Goal: Task Accomplishment & Management: Use online tool/utility

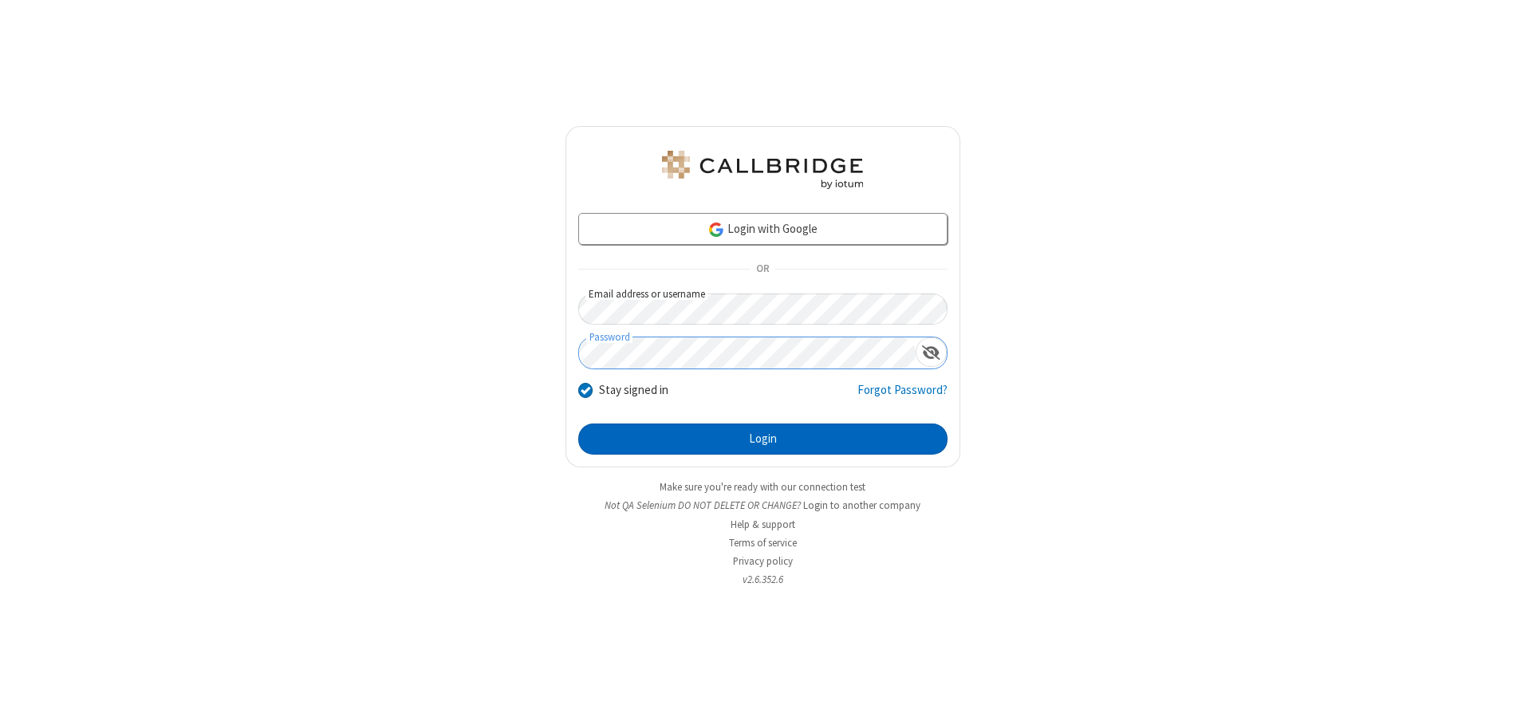
click at [762, 439] on button "Login" at bounding box center [762, 439] width 369 height 32
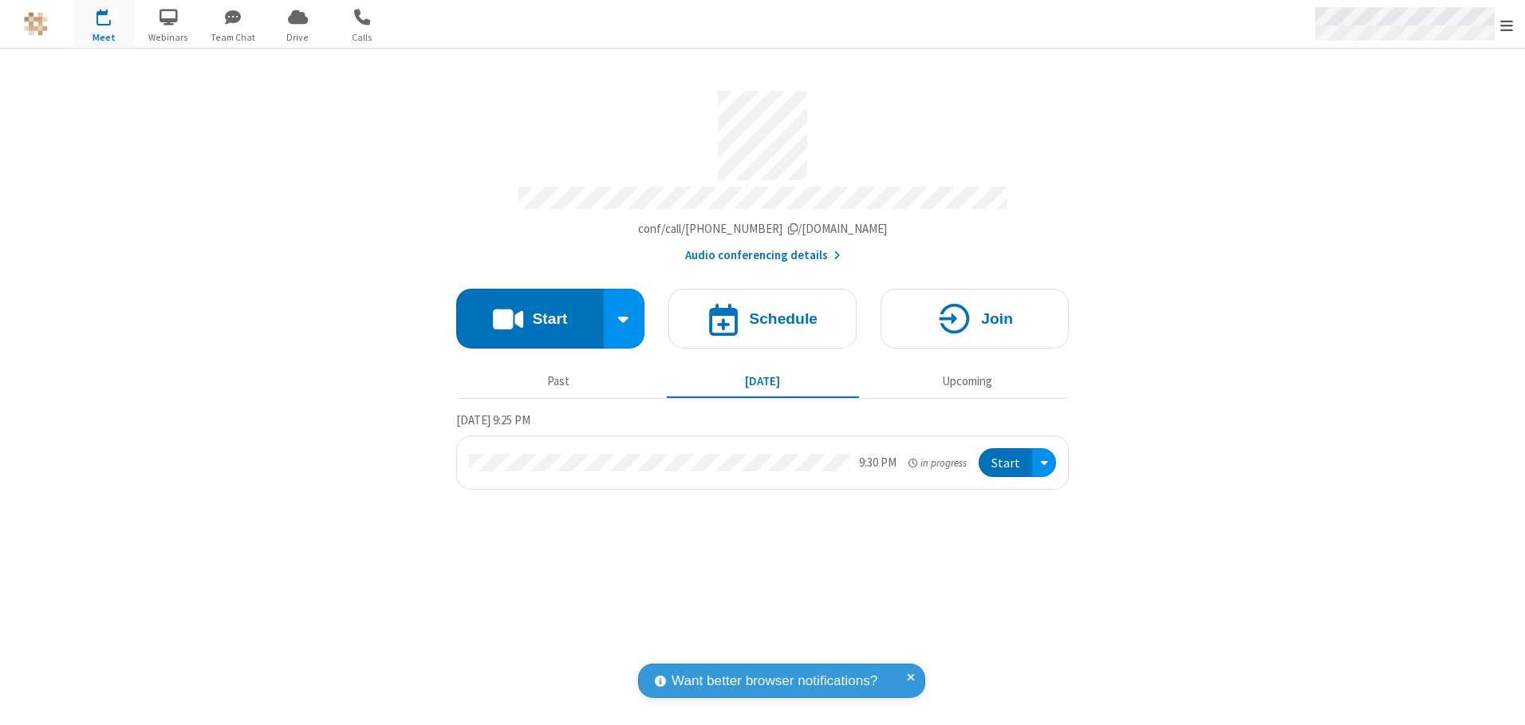
click at [1506, 25] on span "Open menu" at bounding box center [1506, 26] width 13 height 16
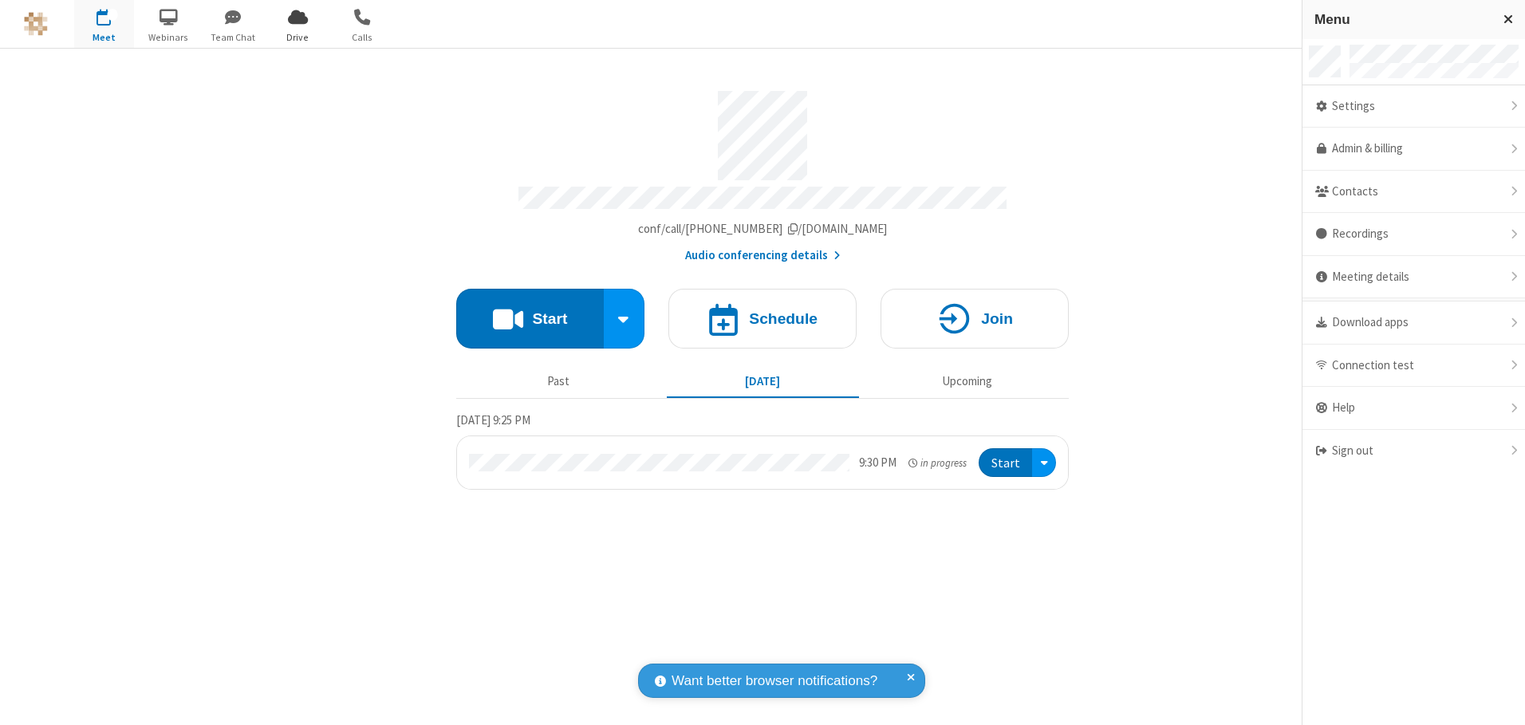
click at [297, 37] on span "Drive" at bounding box center [298, 37] width 60 height 14
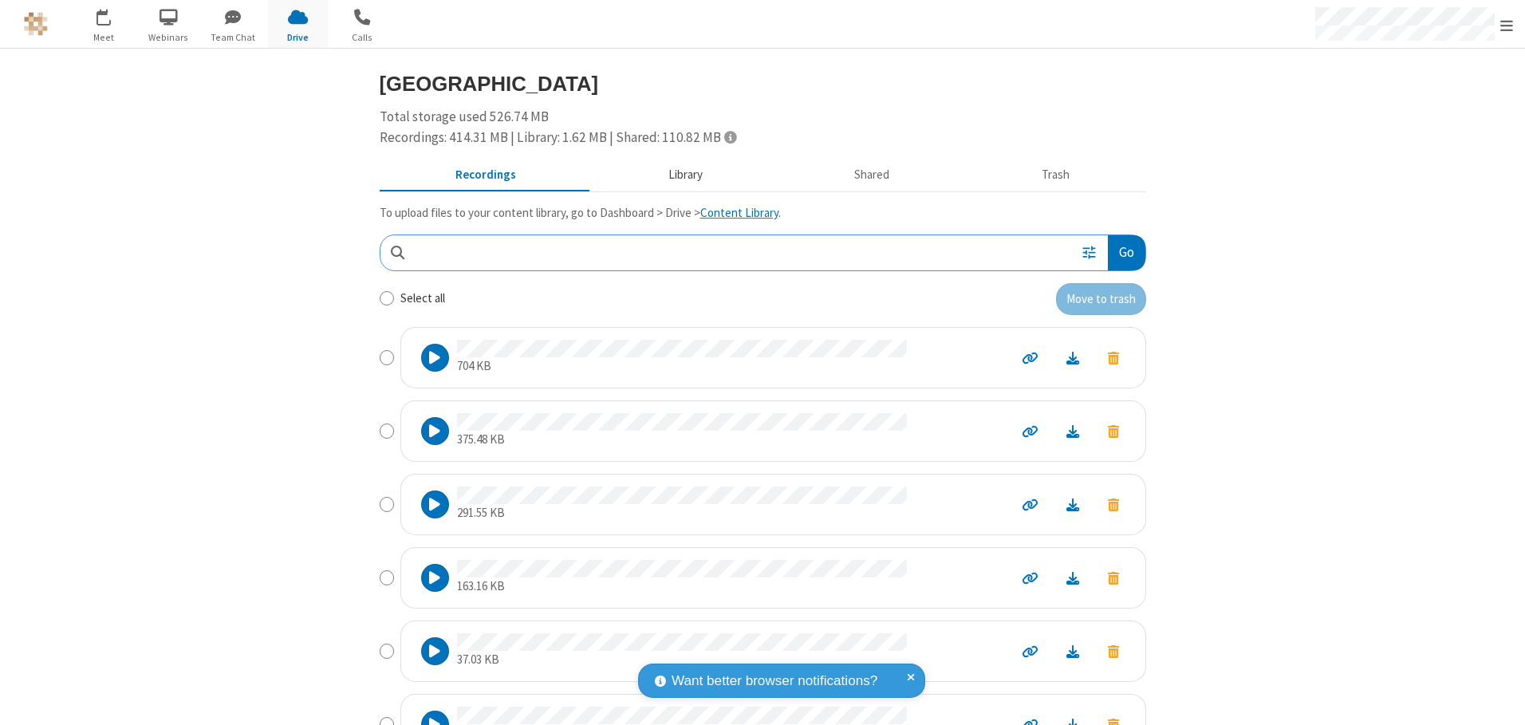
click at [677, 175] on button "Library" at bounding box center [685, 175] width 187 height 30
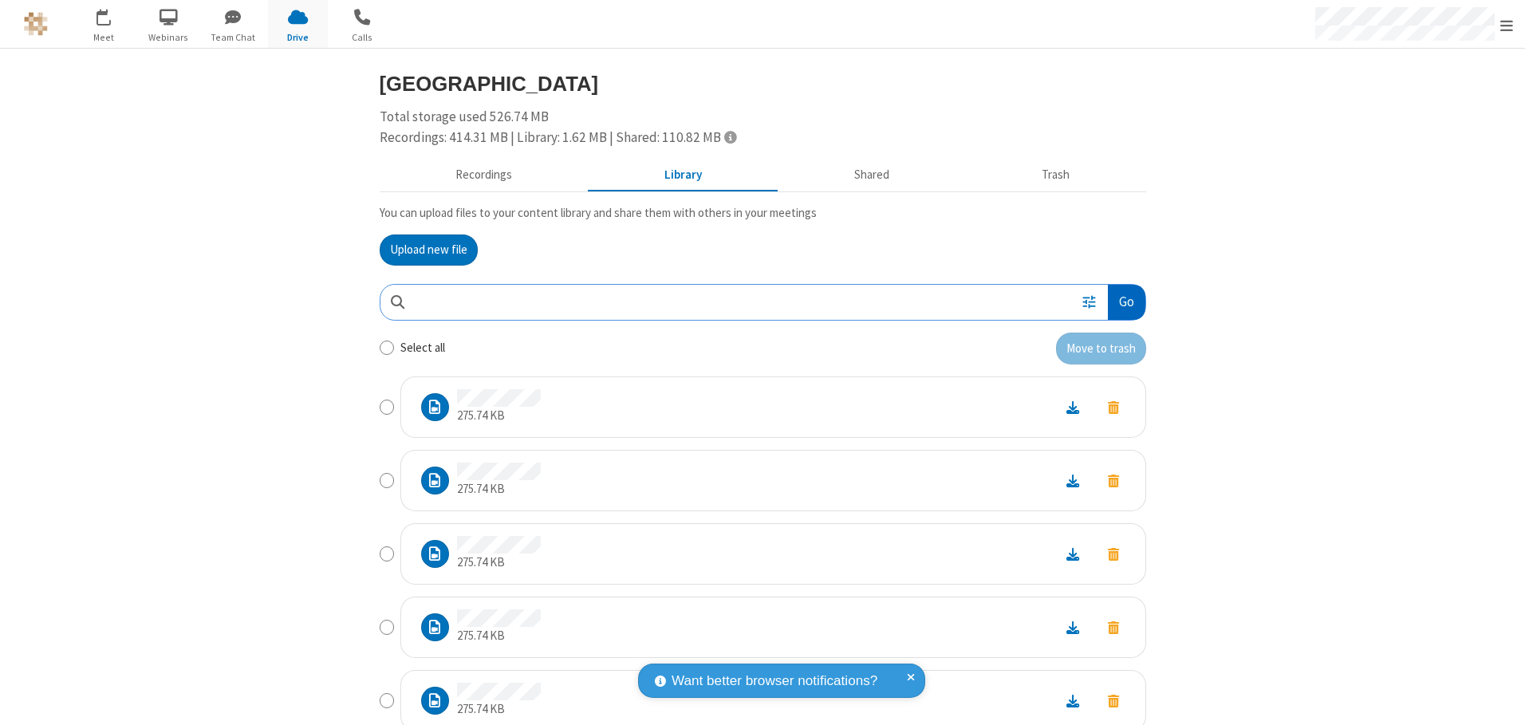
click at [1120, 301] on button "Go" at bounding box center [1126, 303] width 37 height 36
click at [422, 250] on button "Upload new file" at bounding box center [429, 250] width 98 height 32
